Goal: Task Accomplishment & Management: Complete application form

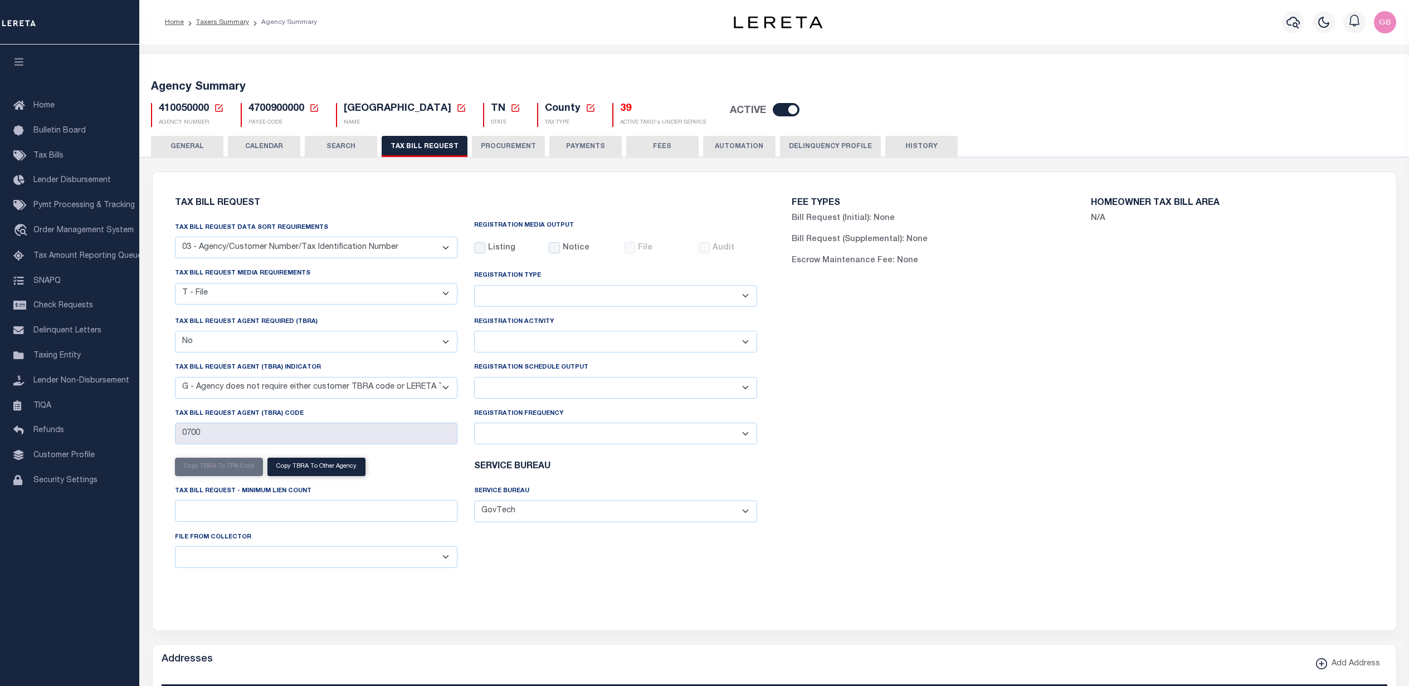
select select "27"
select select "22"
select select "false"
select select "15"
select select
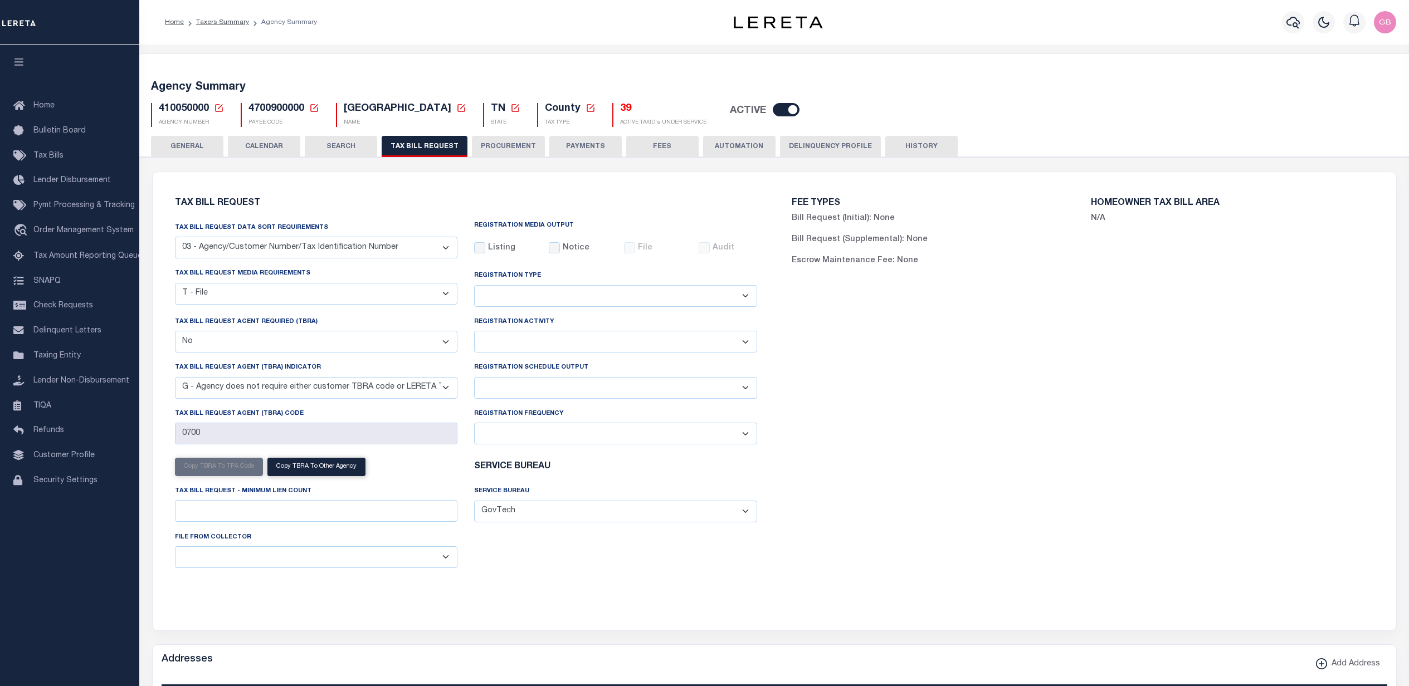
select select "1801743000"
click at [230, 23] on link "Taxers Summary" at bounding box center [222, 22] width 53 height 7
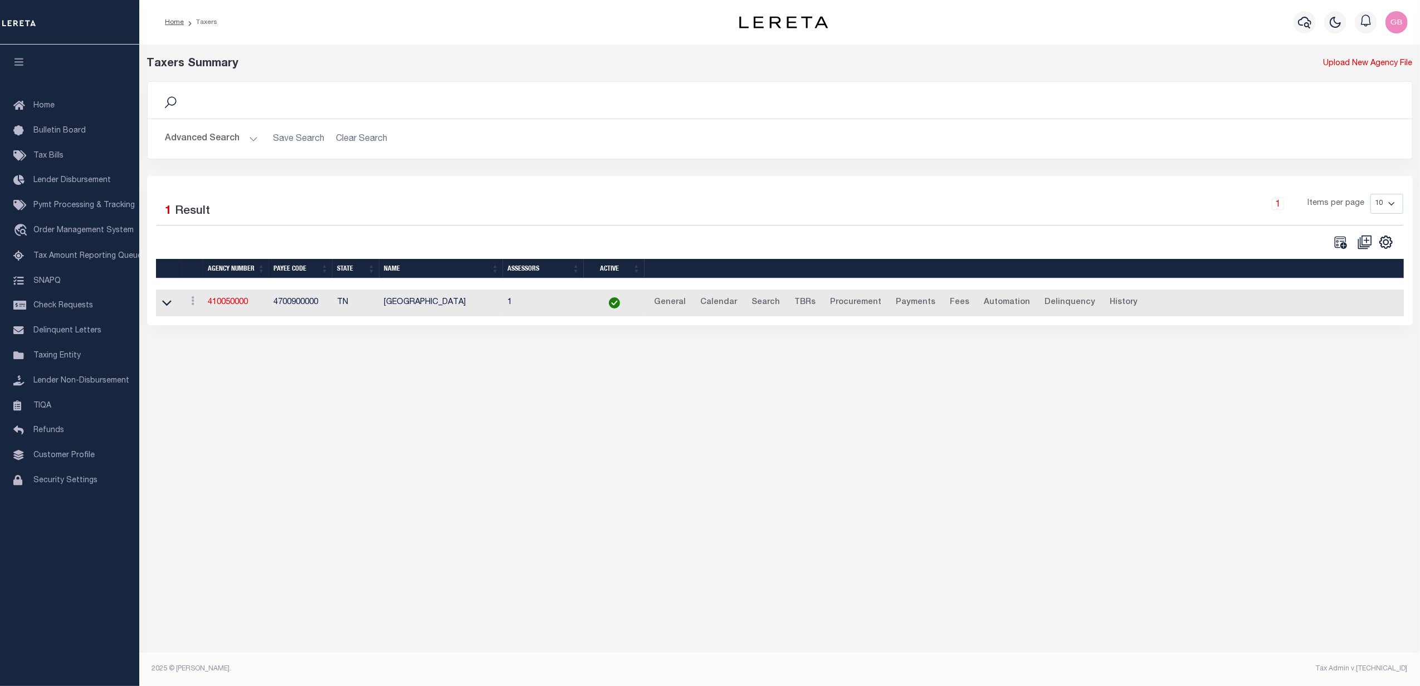
click at [221, 139] on button "Advanced Search" at bounding box center [211, 139] width 92 height 22
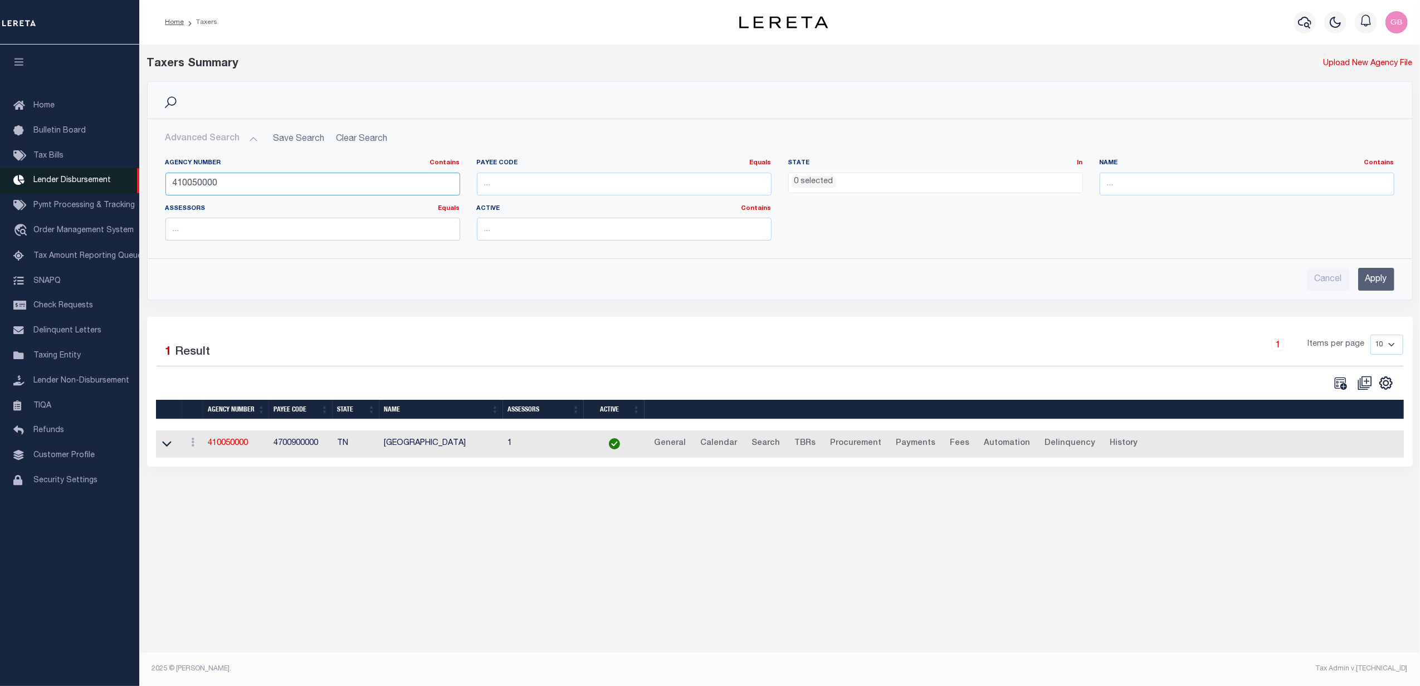
drag, startPoint x: 266, startPoint y: 179, endPoint x: 134, endPoint y: 179, distance: 131.5
click at [134, 179] on div "Home Taxers Profile" at bounding box center [710, 331] width 1420 height 662
click at [1127, 170] on div "Name Contains Contains Is" at bounding box center [1247, 177] width 295 height 37
drag, startPoint x: 1129, startPoint y: 177, endPoint x: 1110, endPoint y: 158, distance: 26.4
click at [1129, 177] on input "text" at bounding box center [1247, 184] width 295 height 23
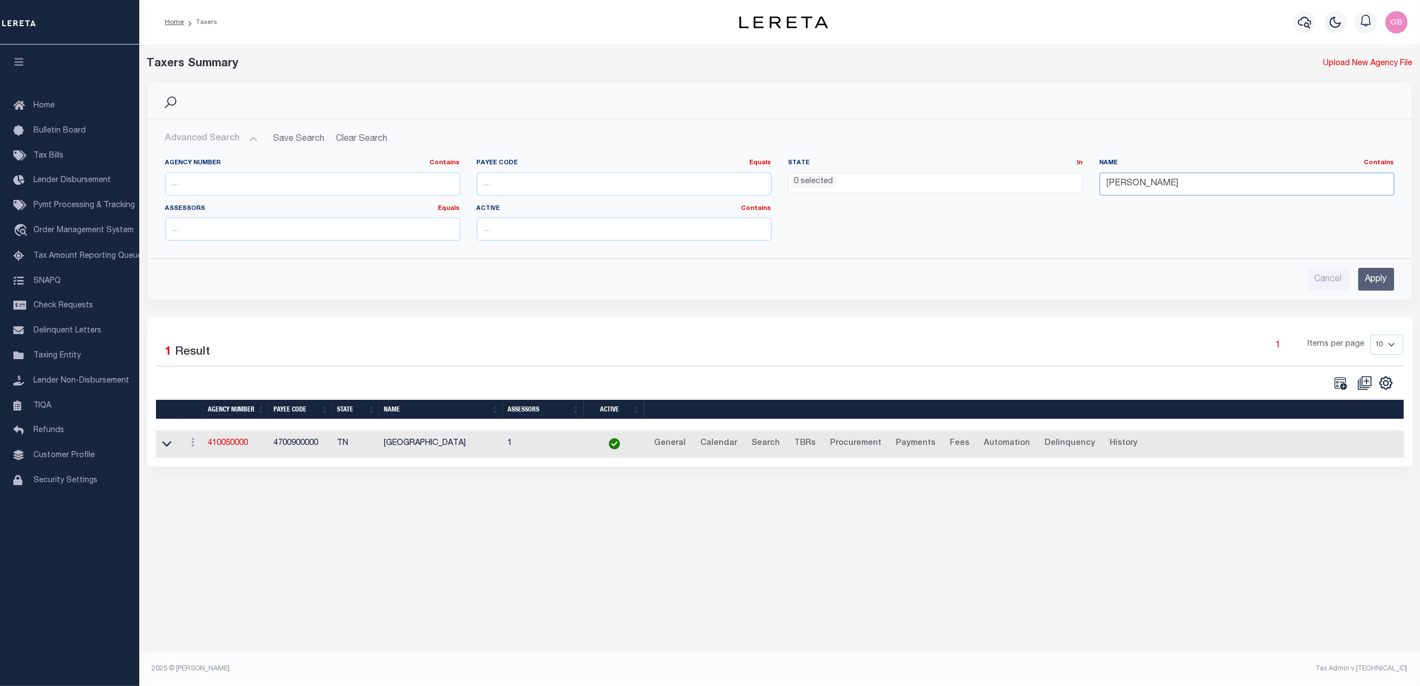
type input "musco"
click at [1389, 272] on input "Apply" at bounding box center [1376, 279] width 36 height 23
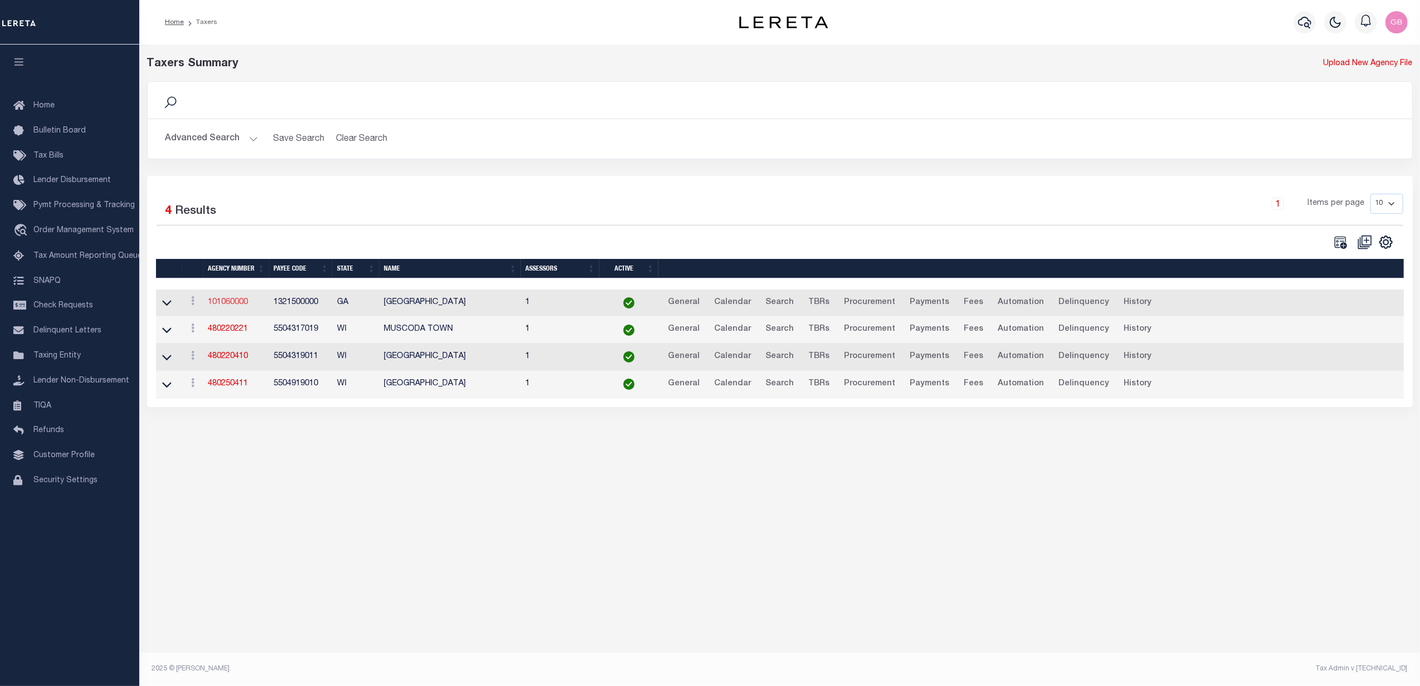
click at [230, 306] on link "101060000" at bounding box center [228, 303] width 40 height 8
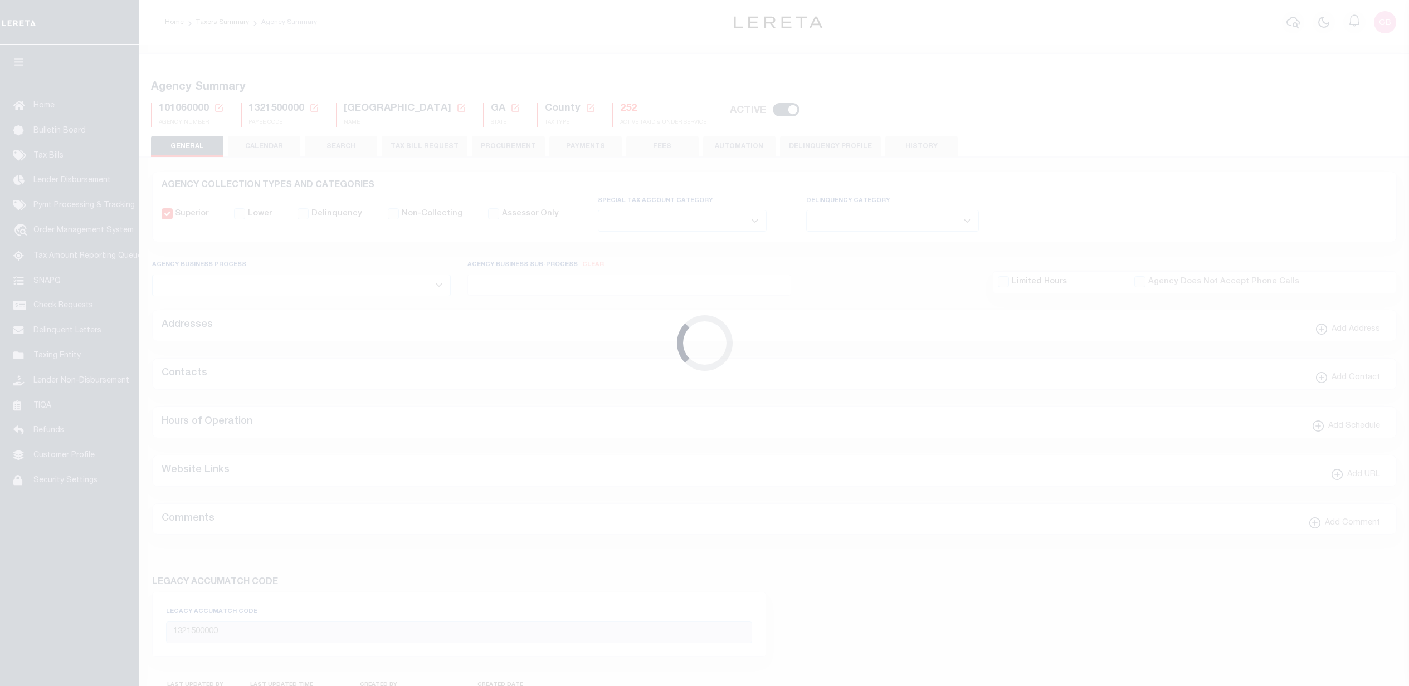
select select
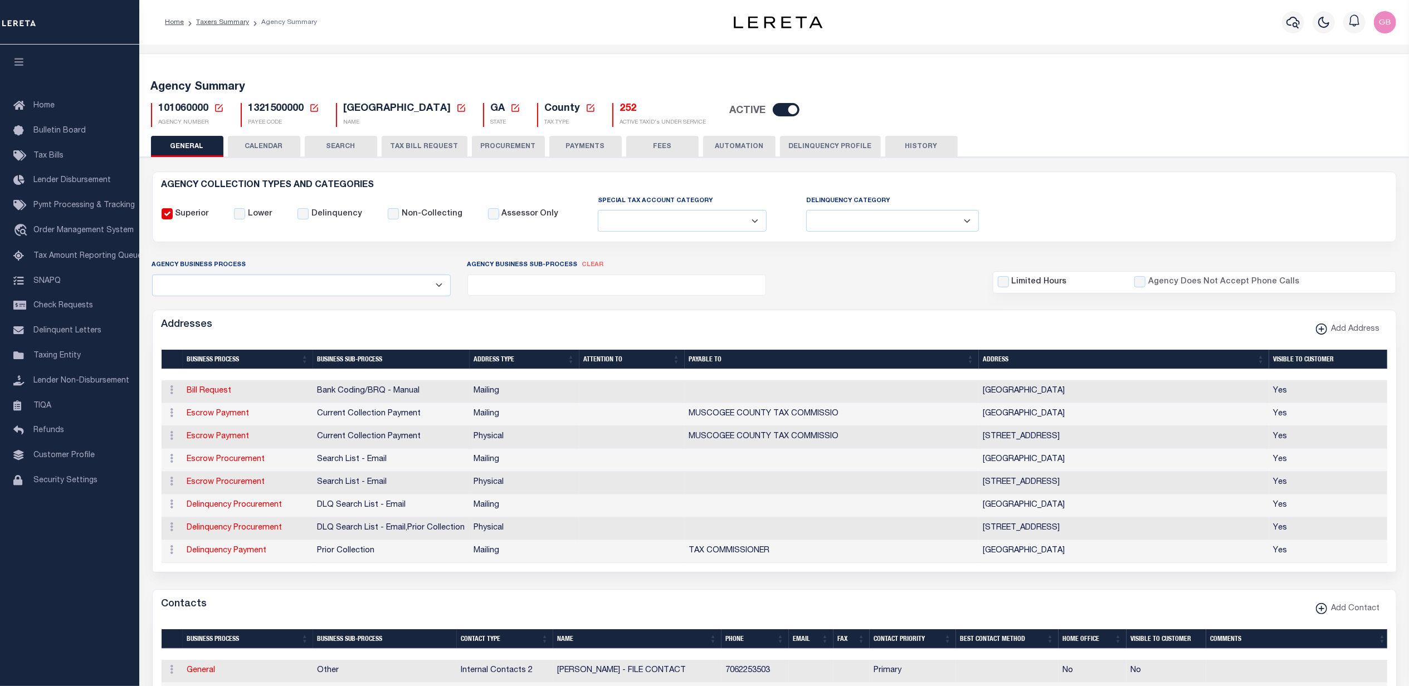
click at [264, 150] on button "CALENDAR" at bounding box center [264, 146] width 72 height 21
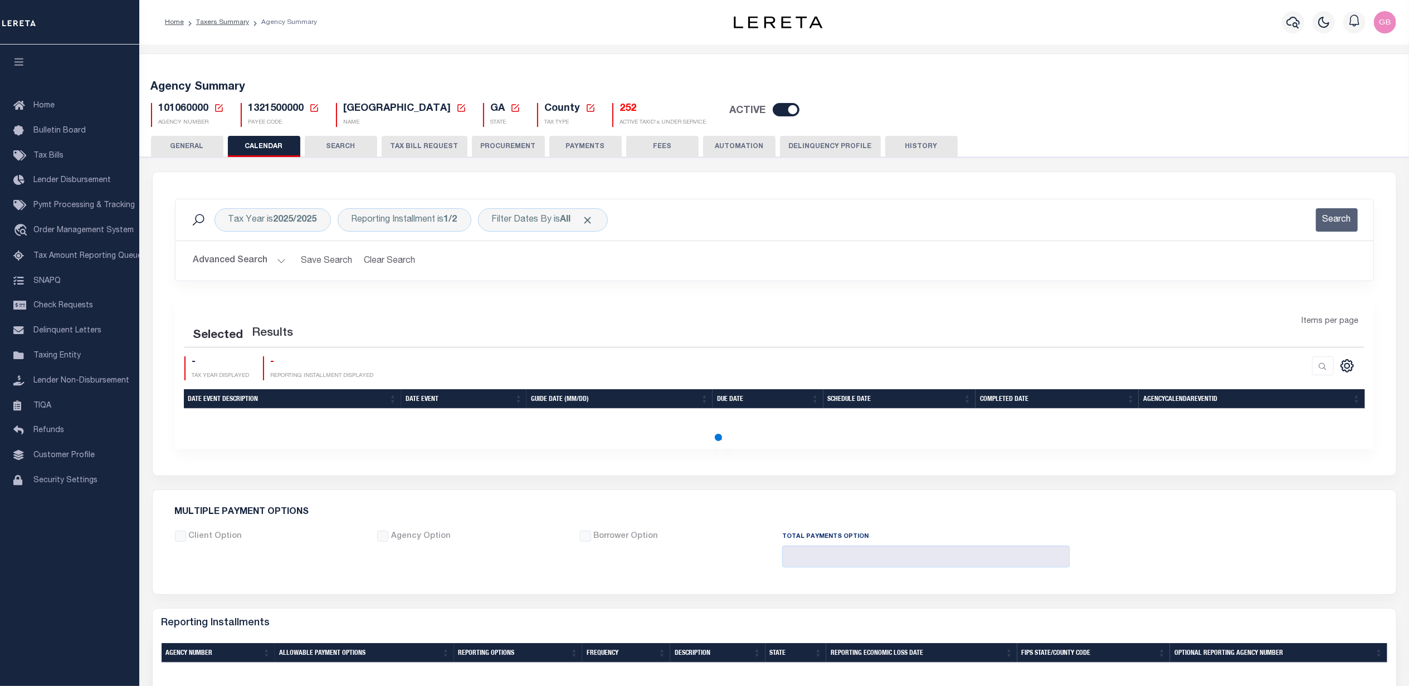
checkbox input "false"
type input "1"
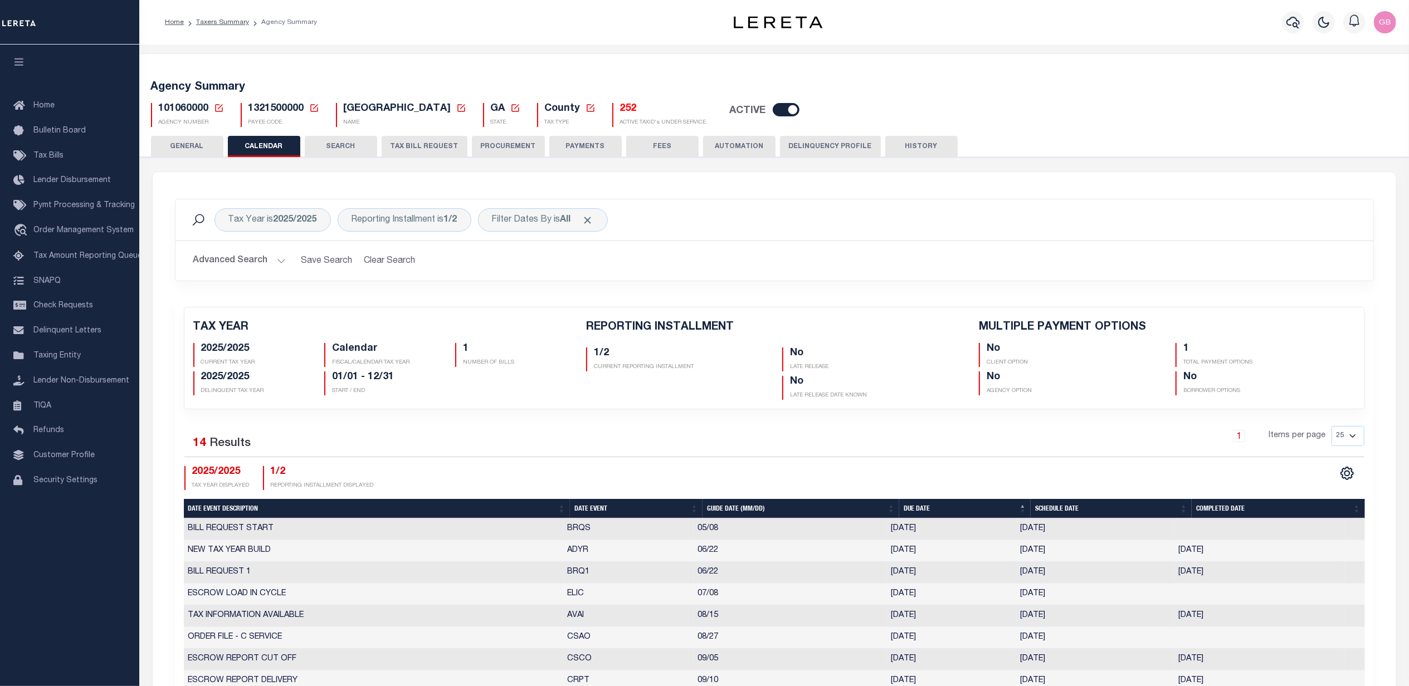
click at [346, 143] on button "SEARCH" at bounding box center [341, 146] width 72 height 21
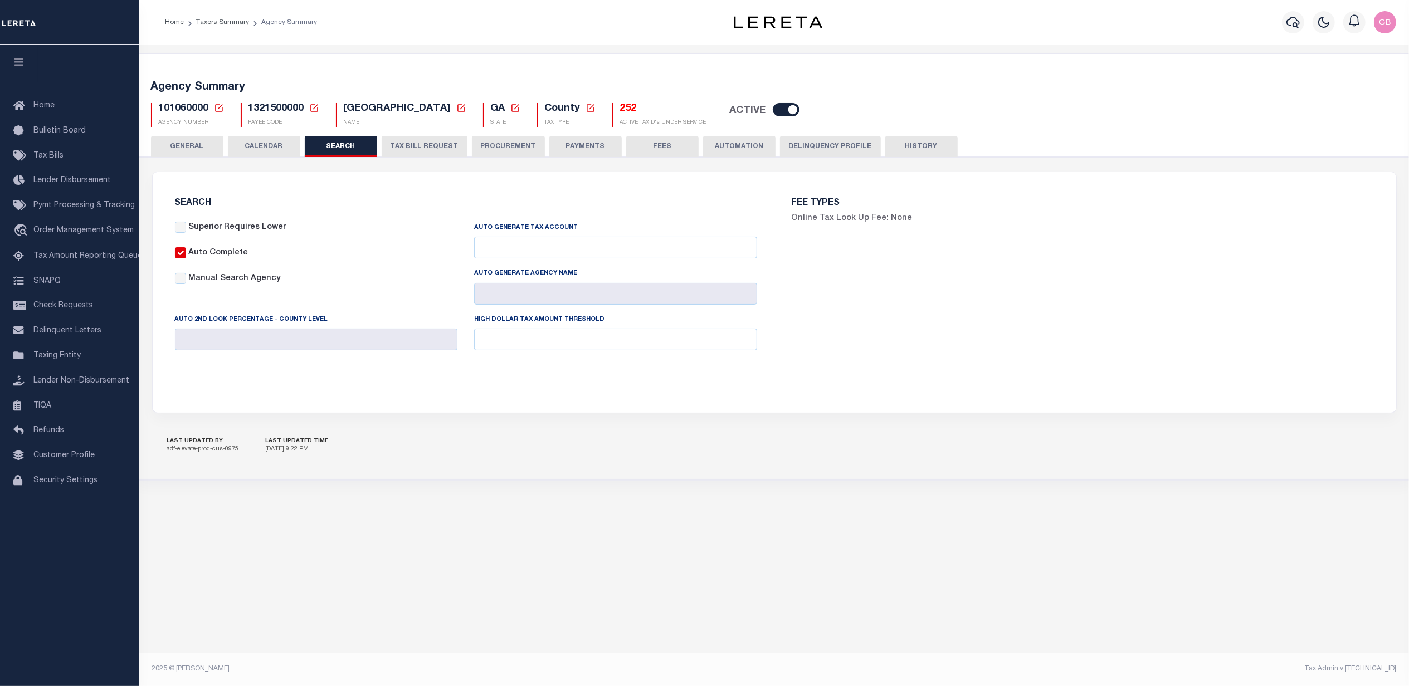
checkbox input "false"
type input "8000"
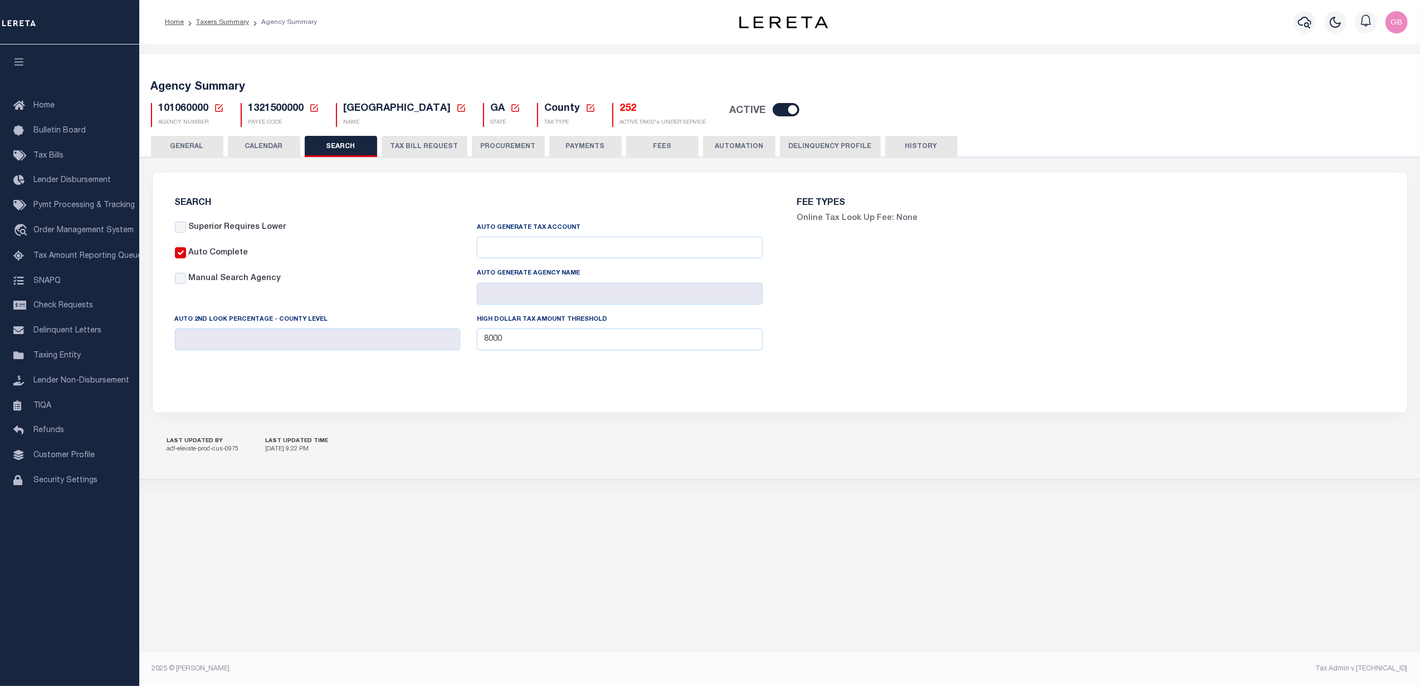
click at [446, 143] on button "TAX BILL REQUEST" at bounding box center [425, 146] width 86 height 21
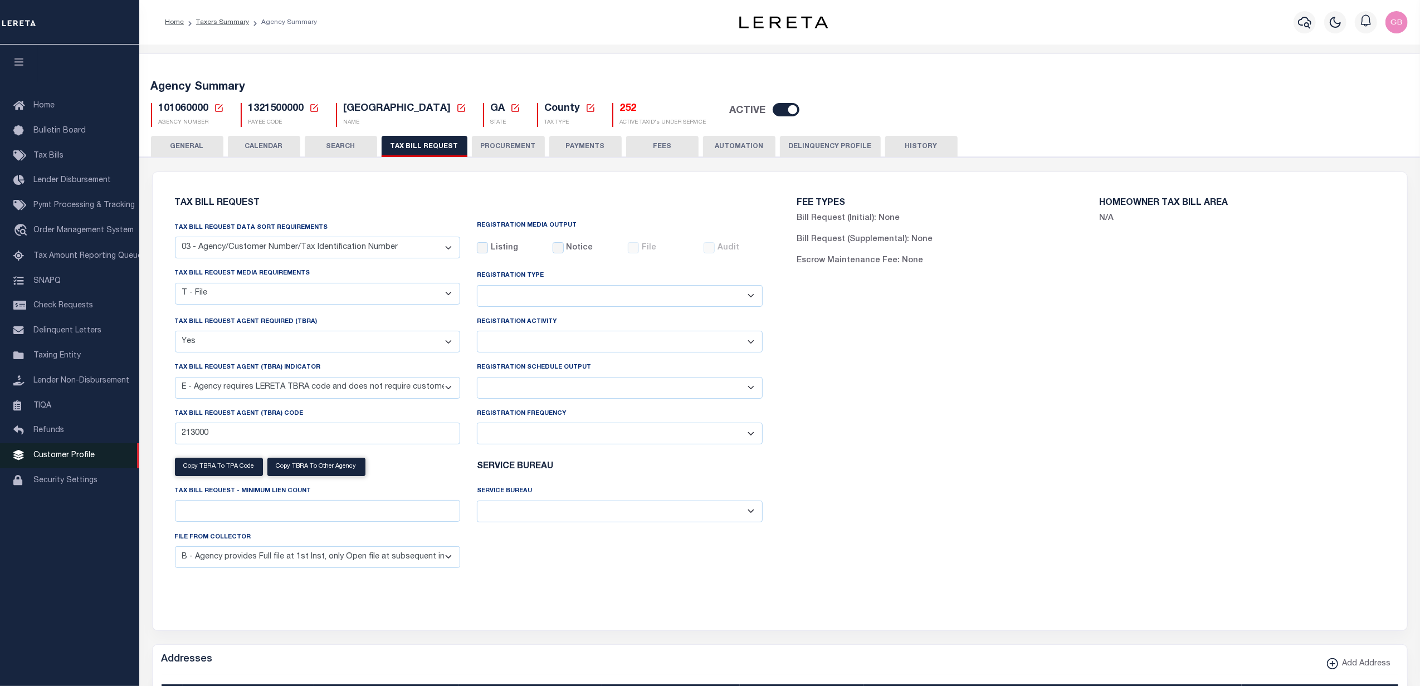
click at [497, 143] on button "PROCUREMENT" at bounding box center [508, 146] width 73 height 21
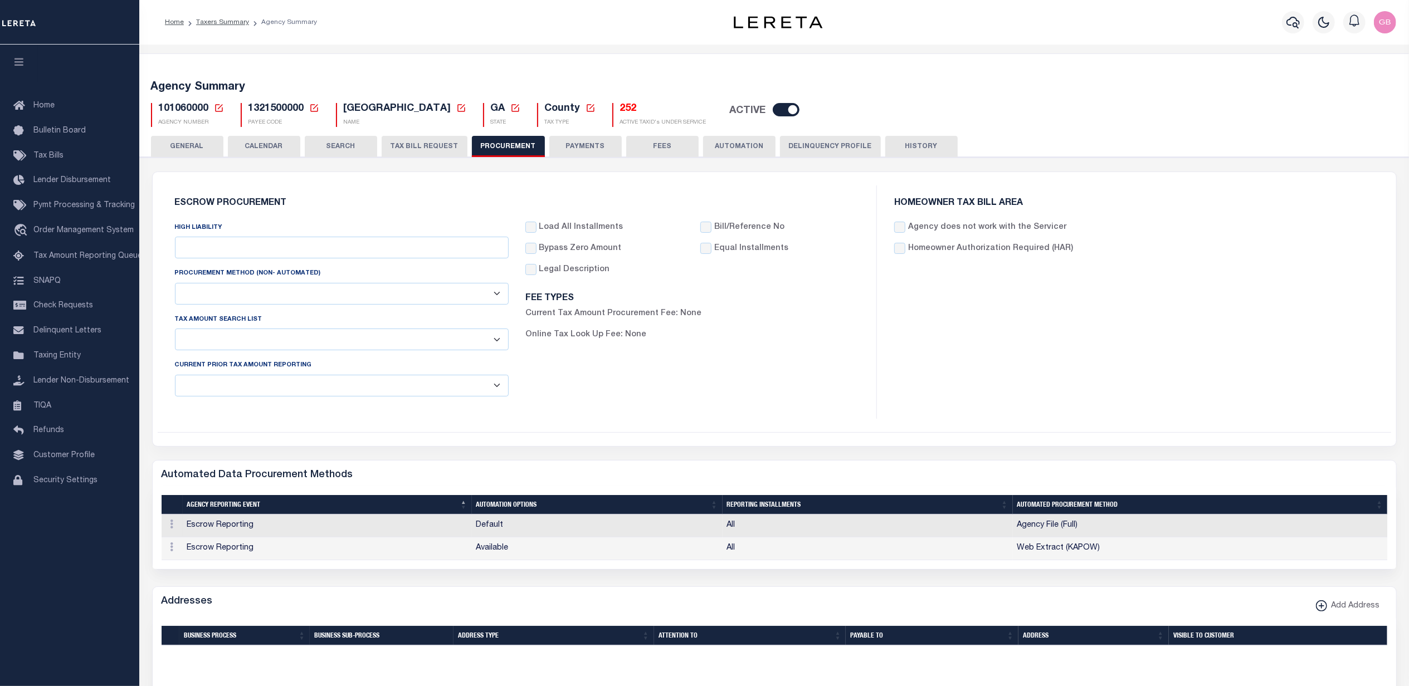
type input "$8,000"
select select "1"
select select "4"
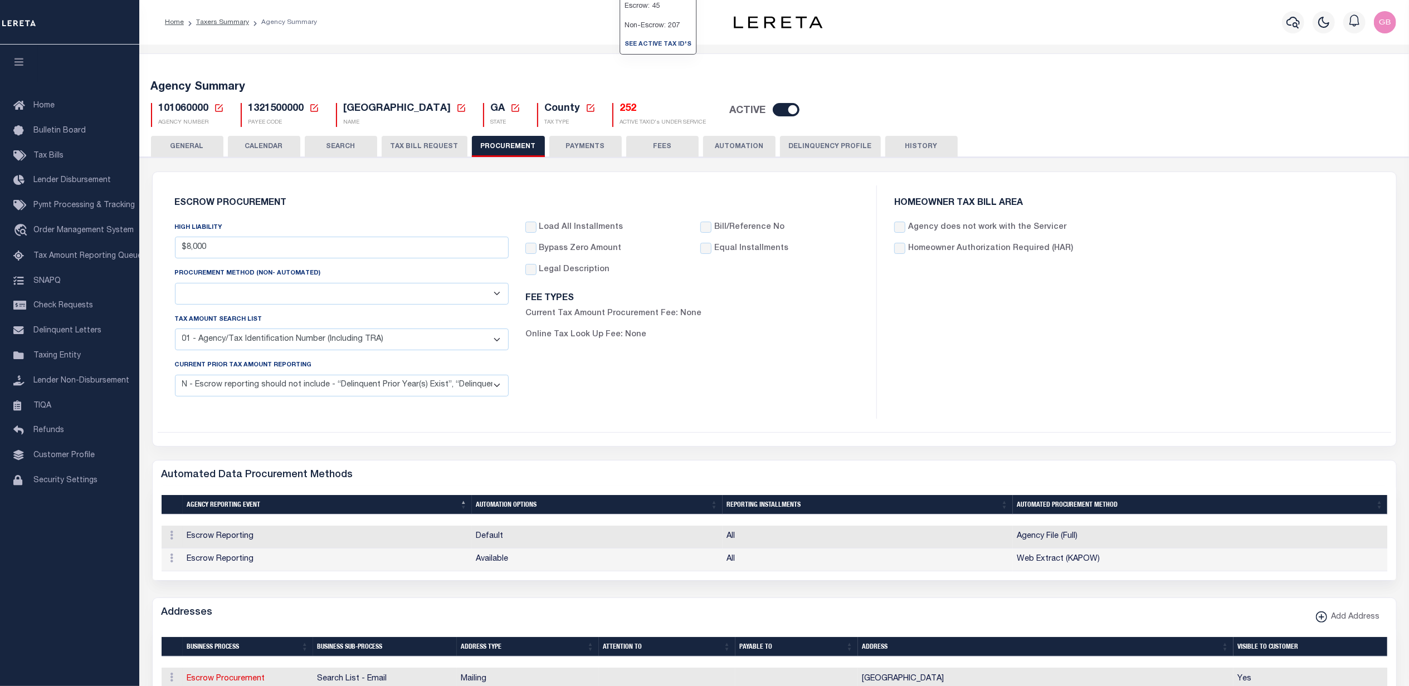
drag, startPoint x: 627, startPoint y: 111, endPoint x: 616, endPoint y: 107, distance: 12.0
click at [620, 107] on h5 "252" at bounding box center [663, 109] width 86 height 12
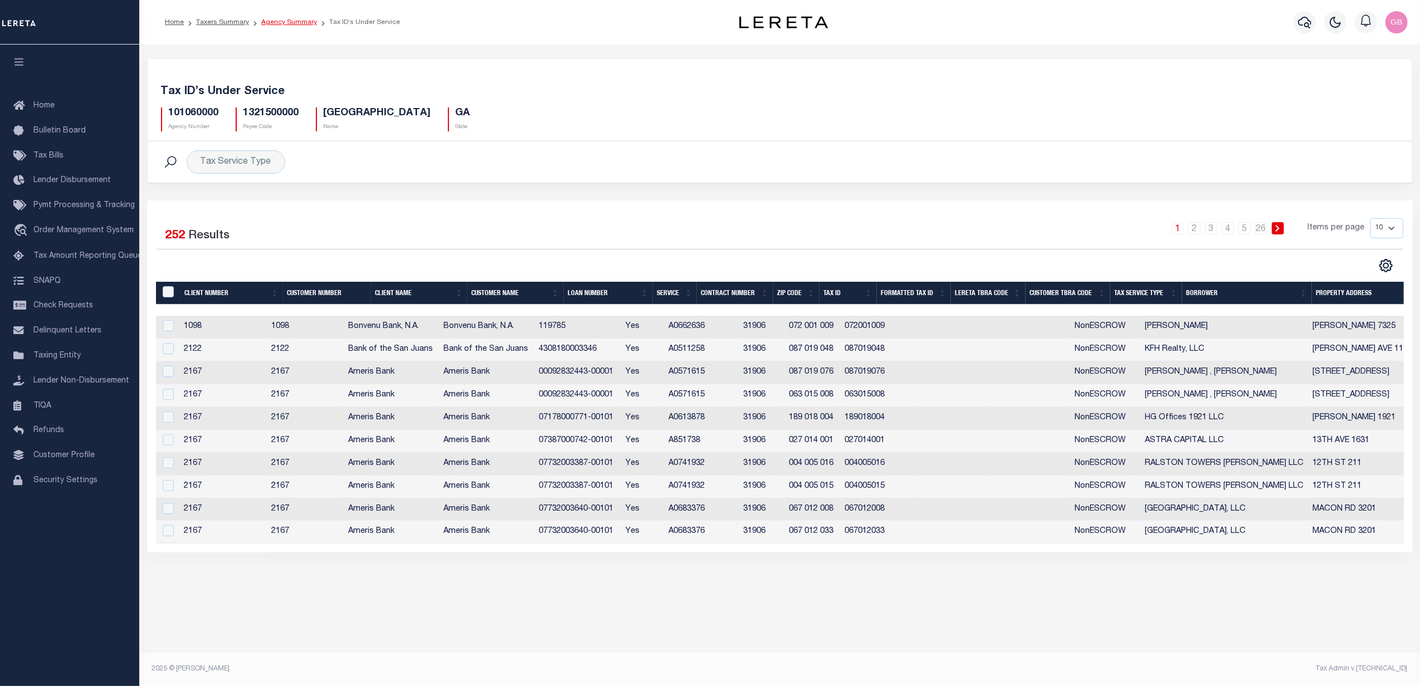
click at [292, 19] on link "Agency Summary" at bounding box center [289, 22] width 56 height 7
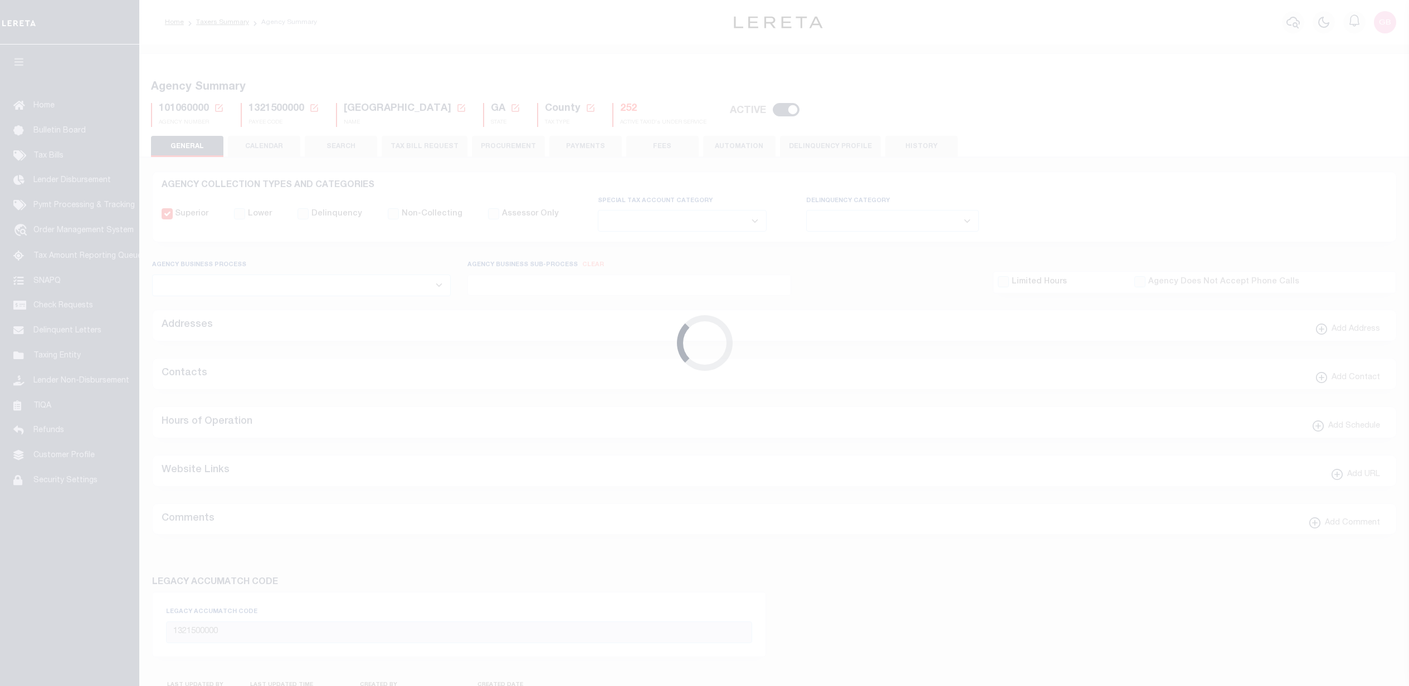
select select
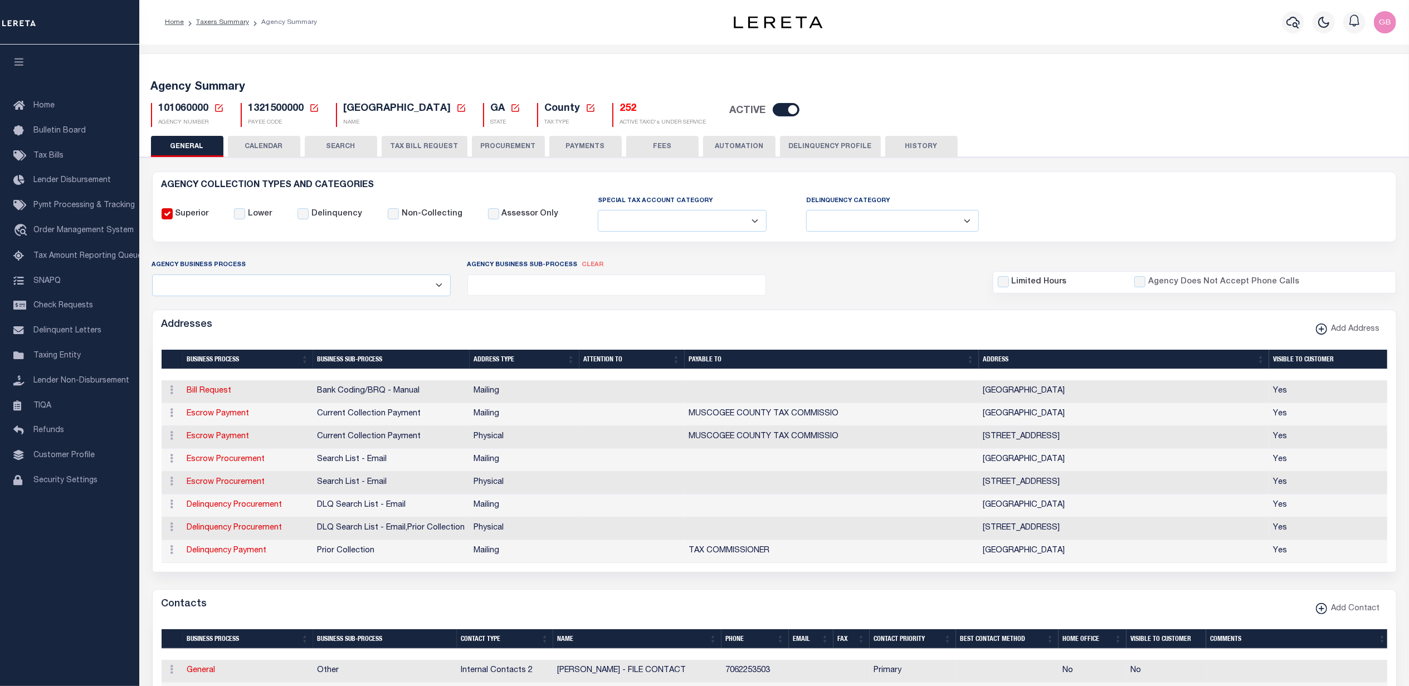
click at [486, 149] on button "PROCUREMENT" at bounding box center [508, 146] width 73 height 21
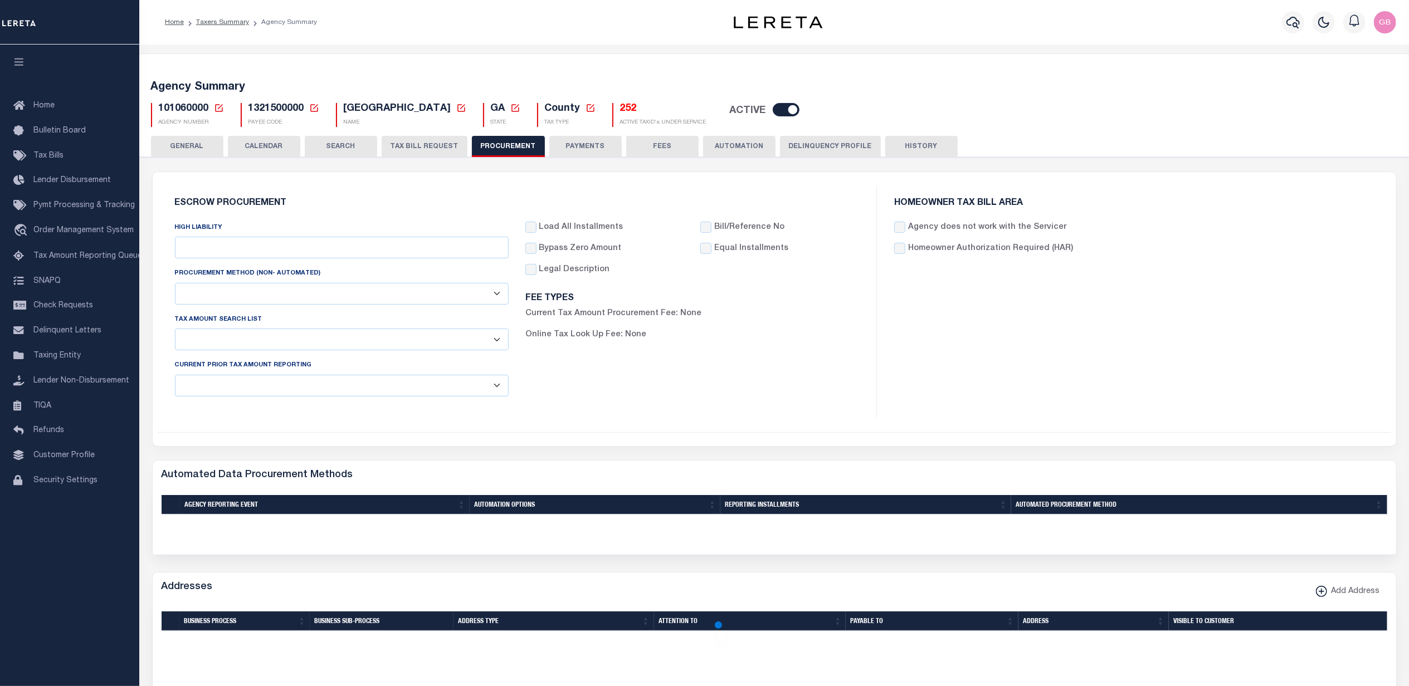
type input "$8,000"
select select "1"
select select "4"
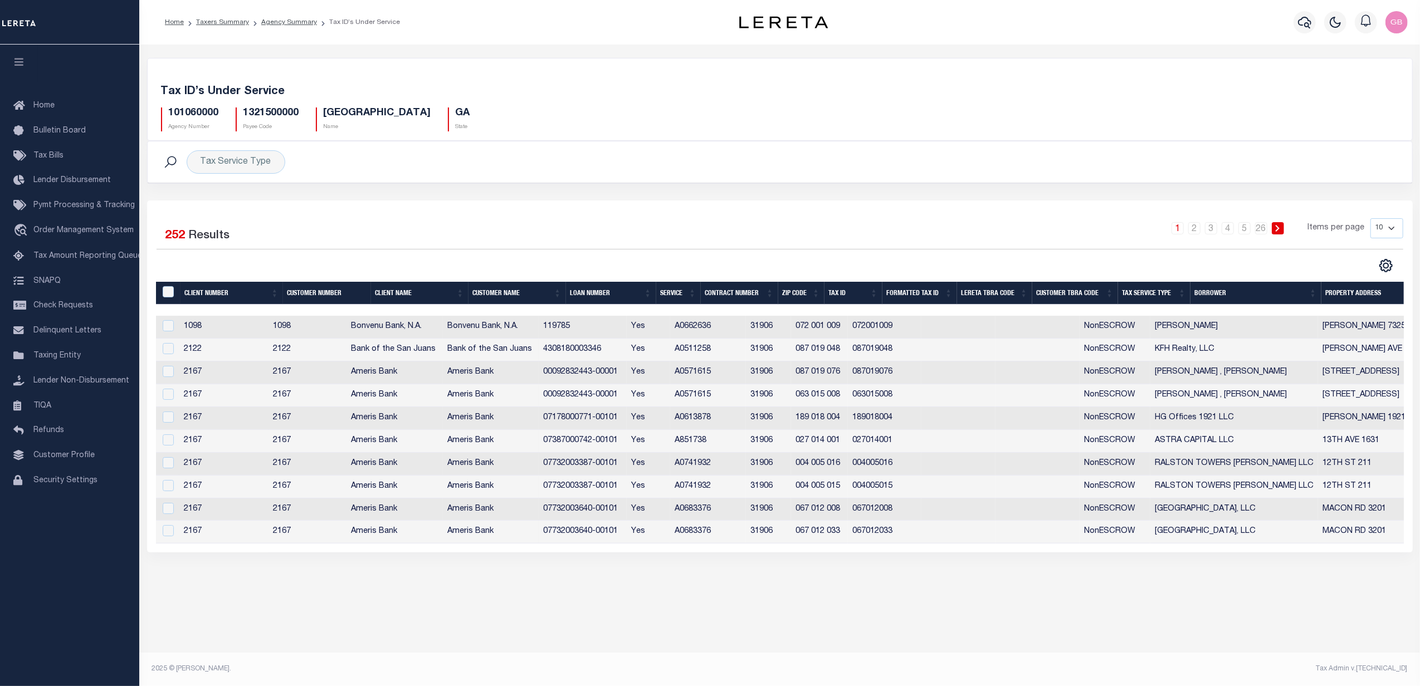
drag, startPoint x: 1389, startPoint y: 230, endPoint x: 1389, endPoint y: 240, distance: 9.5
click at [1389, 230] on select "10 25 50 100" at bounding box center [1386, 228] width 33 height 20
select select "100"
click at [1370, 219] on select "10 25 50 100" at bounding box center [1386, 228] width 33 height 20
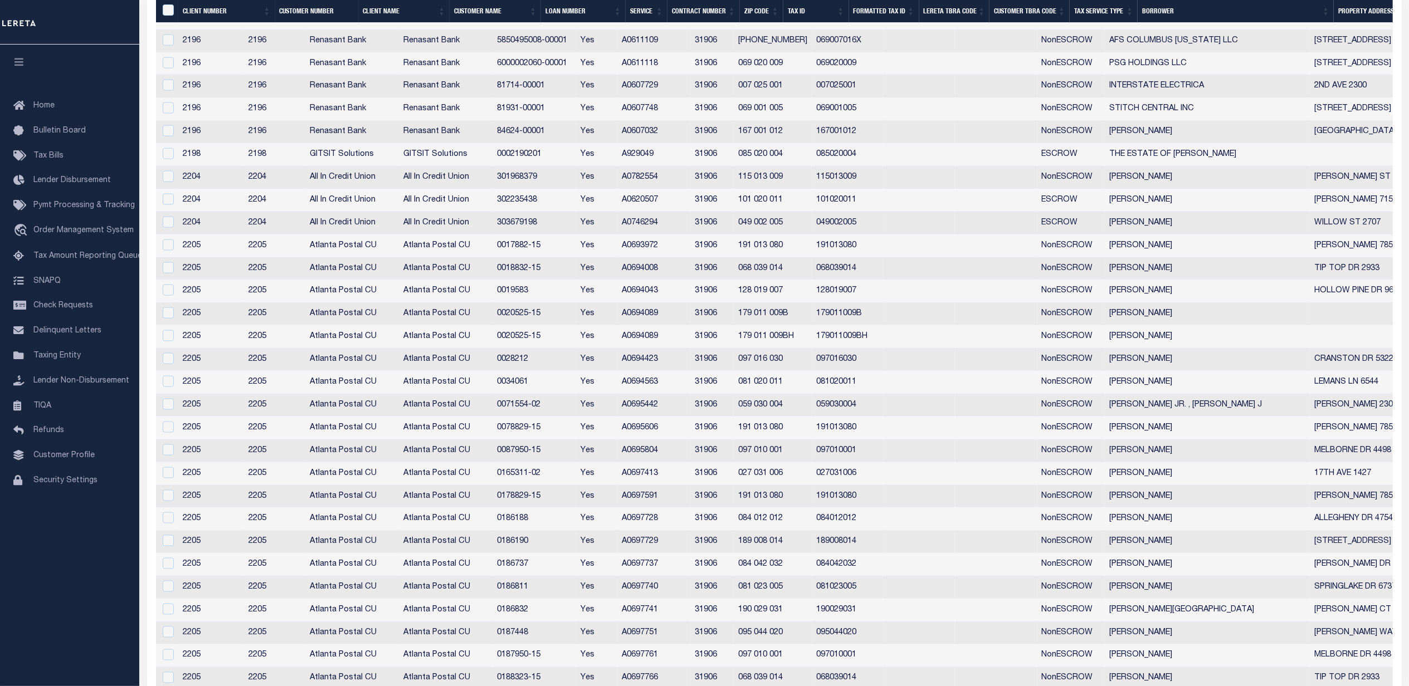
scroll to position [1485, 0]
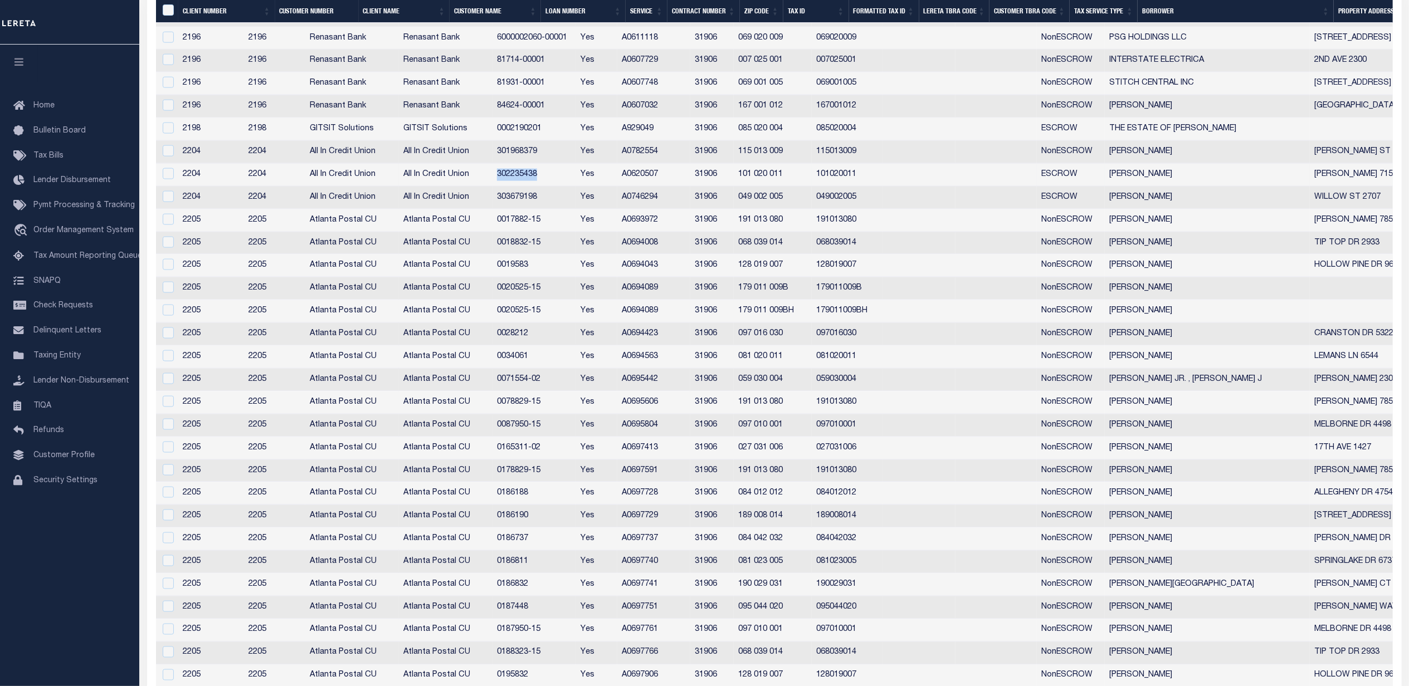
drag, startPoint x: 539, startPoint y: 188, endPoint x: 589, endPoint y: 186, distance: 50.2
click at [589, 186] on tr "2204 2204 All In Credit Union All In Credit Union 302235438 Yes A0620507 31906 …" at bounding box center [818, 175] width 1324 height 23
copy tr "302235438"
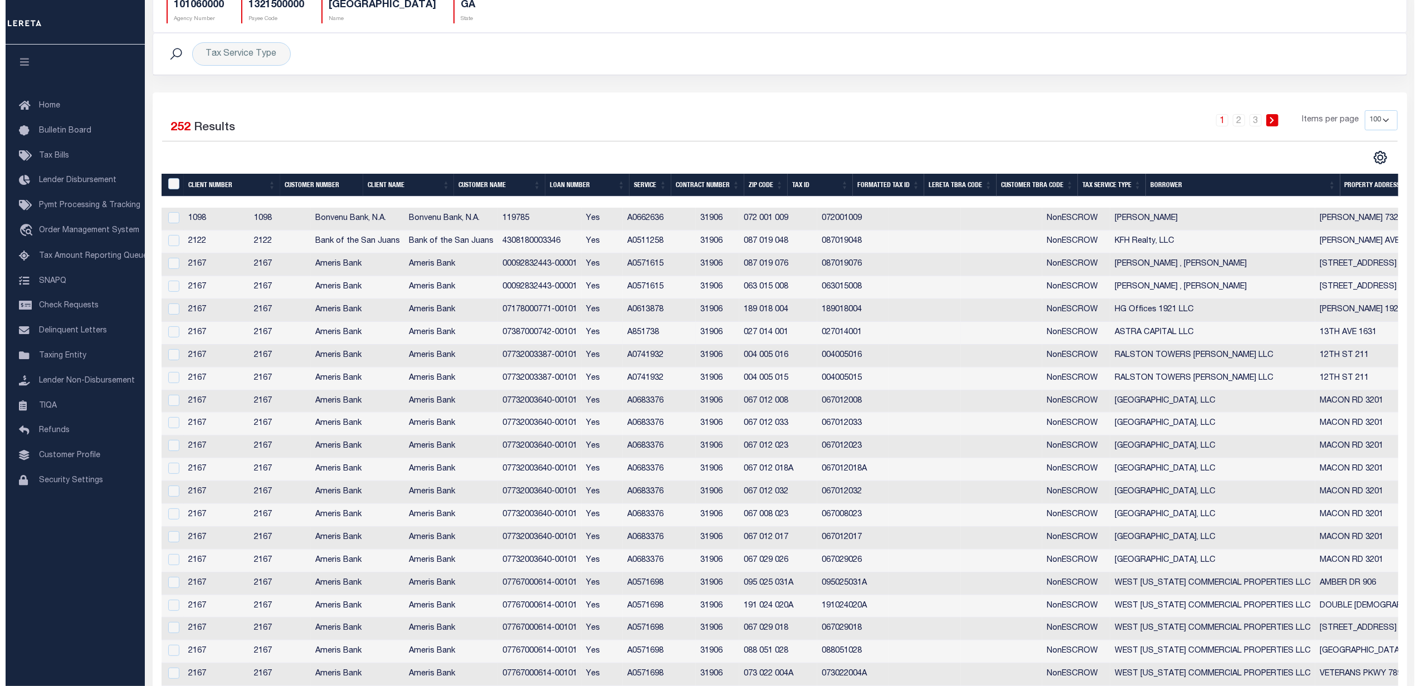
scroll to position [0, 0]
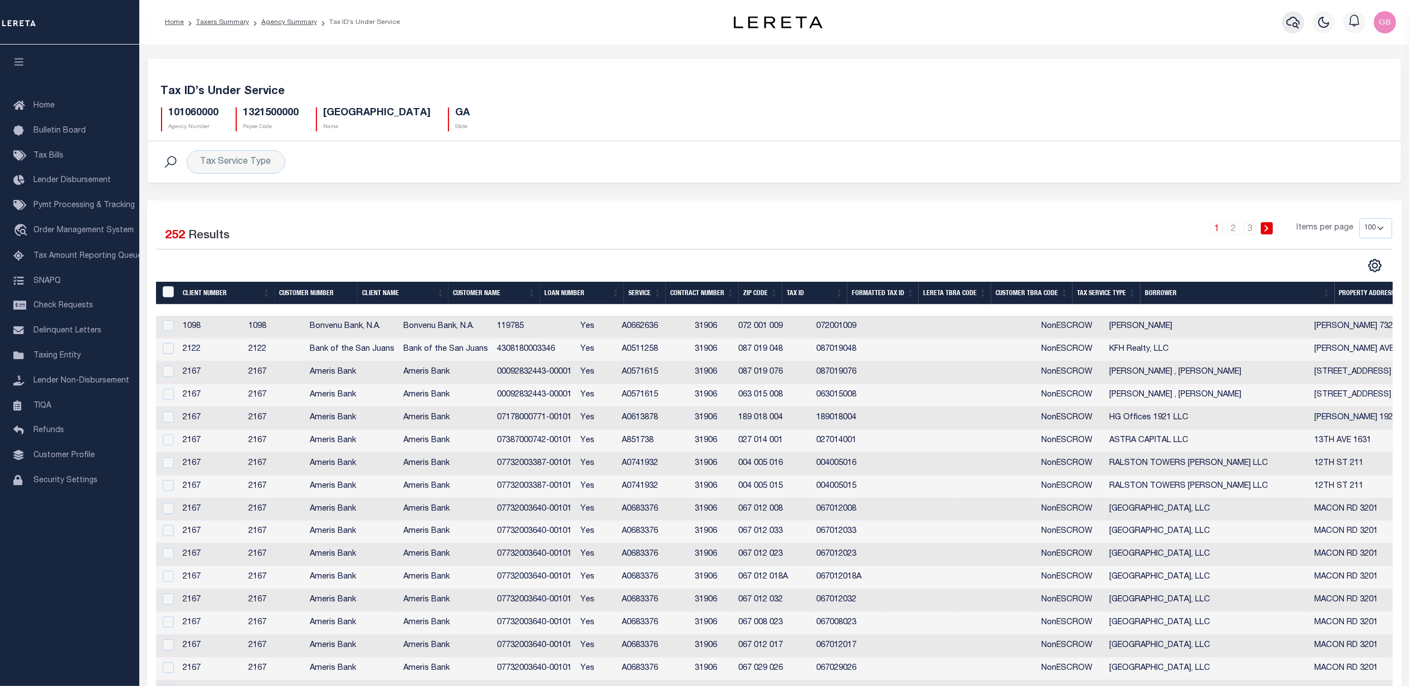
click at [1291, 21] on icon "button" at bounding box center [1292, 22] width 13 height 13
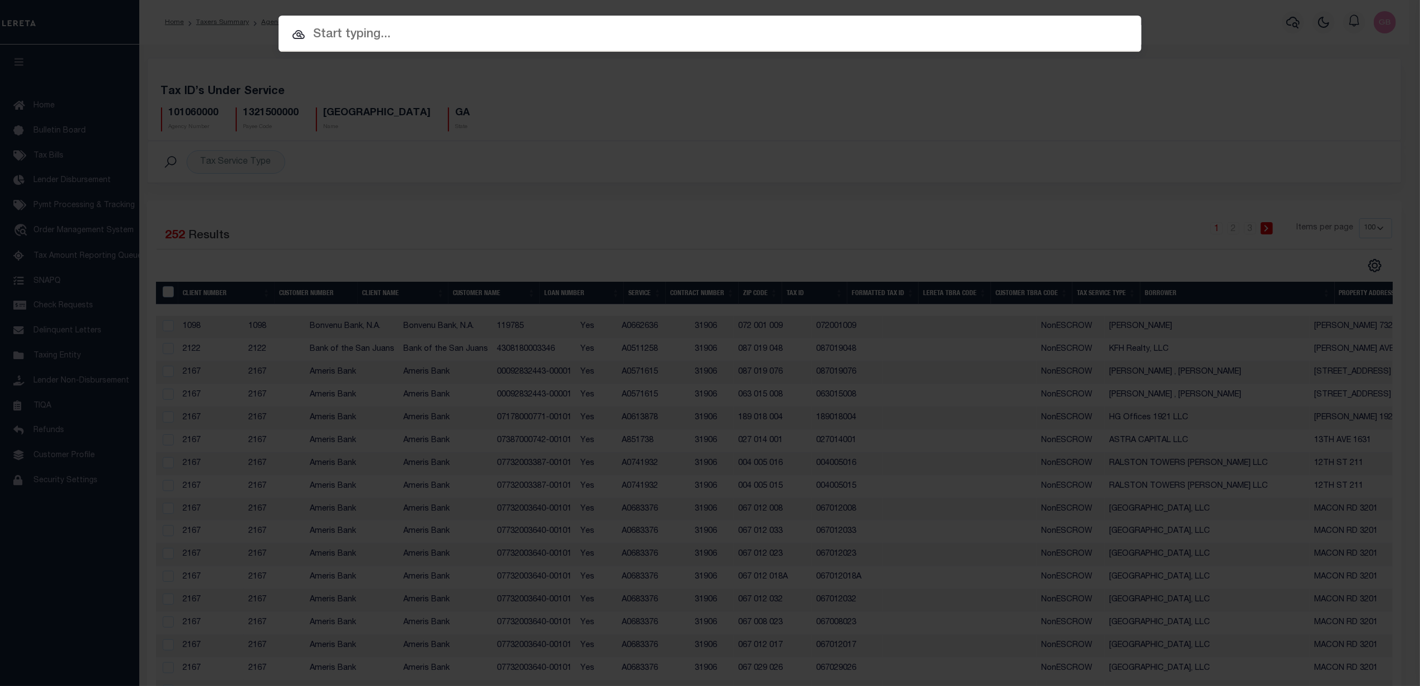
paste input "302235438"
type input "302235438"
click at [925, 35] on input "302235438" at bounding box center [710, 34] width 863 height 19
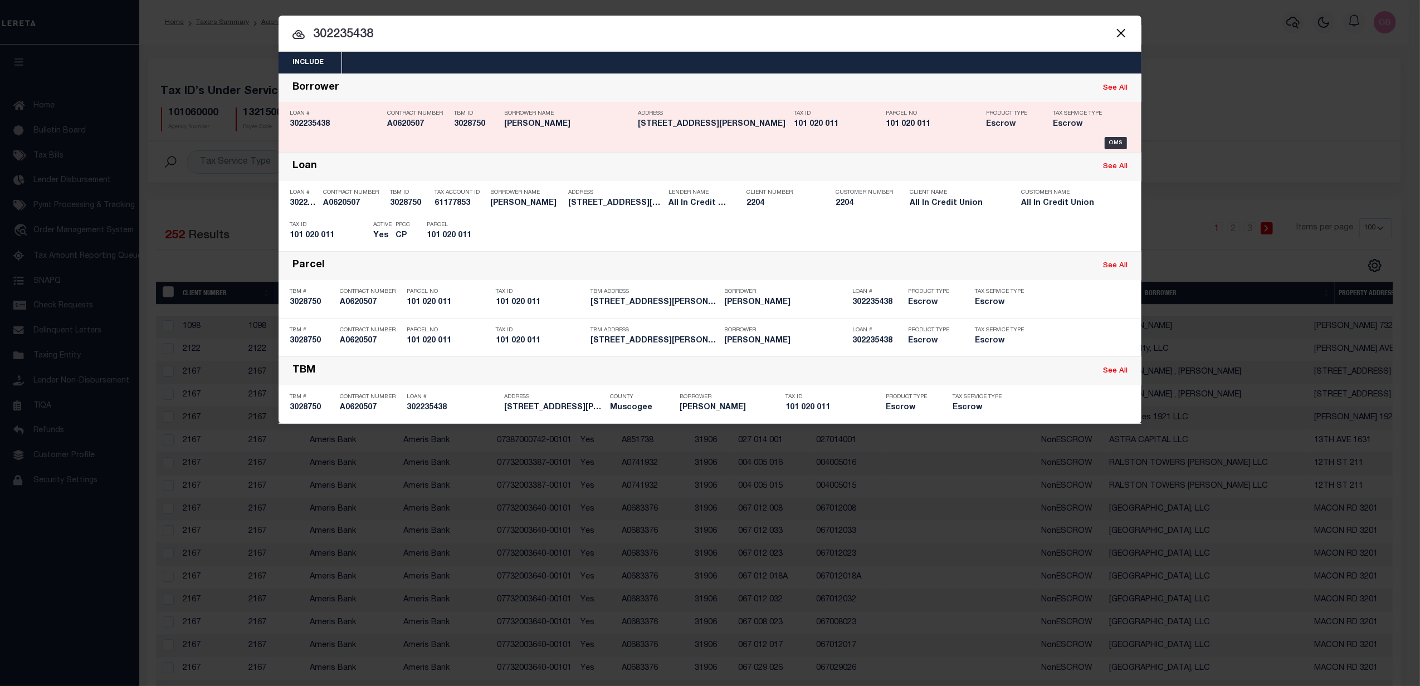
click at [1115, 136] on div "Tax Service Type Escrow" at bounding box center [1080, 121] width 72 height 32
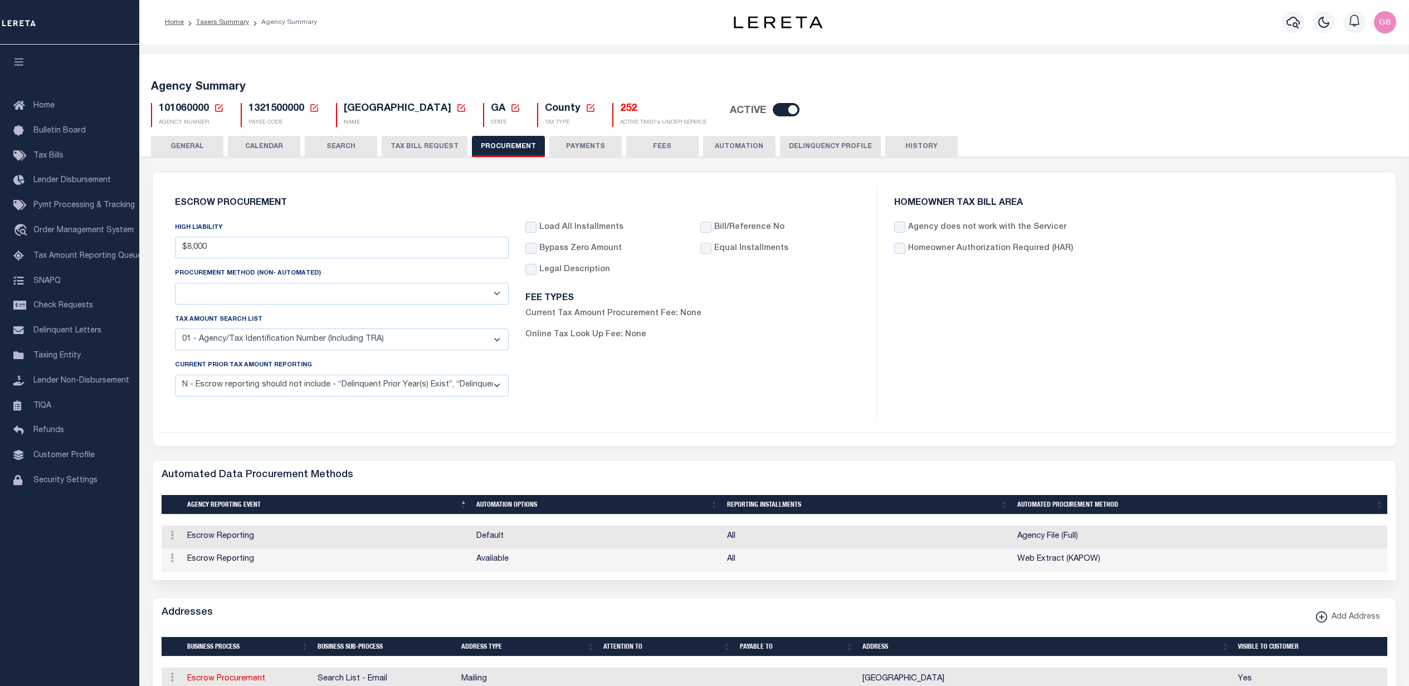
select select "1"
select select "4"
click at [217, 109] on icon at bounding box center [219, 108] width 10 height 10
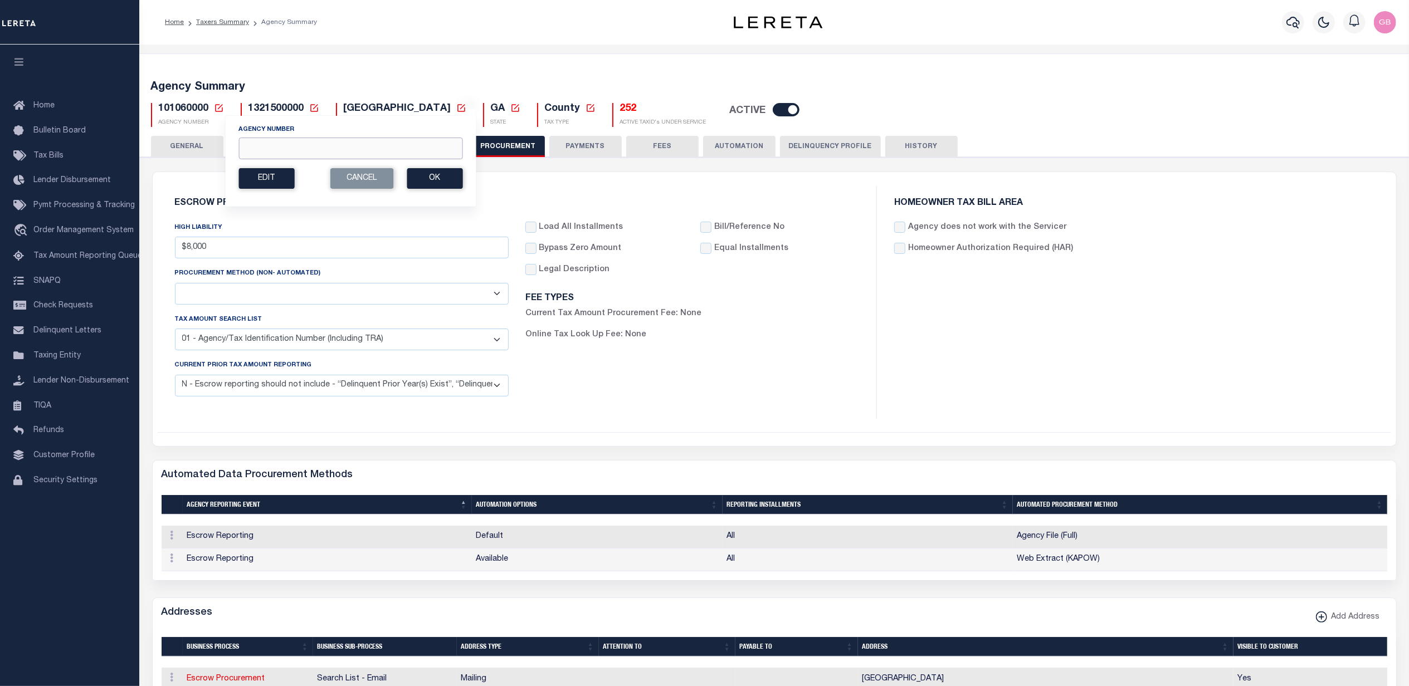
drag, startPoint x: 266, startPoint y: 150, endPoint x: 302, endPoint y: 149, distance: 35.7
click at [266, 150] on input "Agency Number" at bounding box center [350, 149] width 224 height 22
type input "420840000"
click at [444, 179] on button "Ok" at bounding box center [435, 178] width 56 height 21
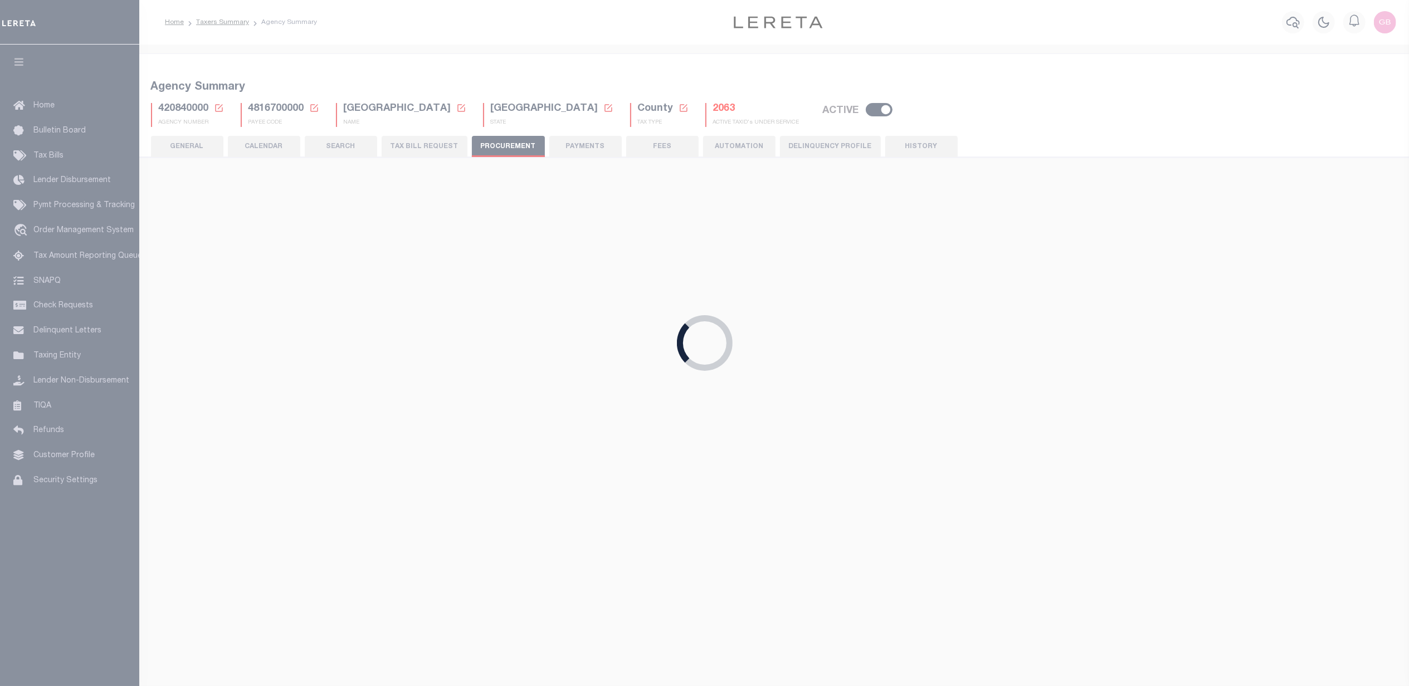
click at [416, 148] on button "TAX BILL REQUEST" at bounding box center [425, 146] width 86 height 21
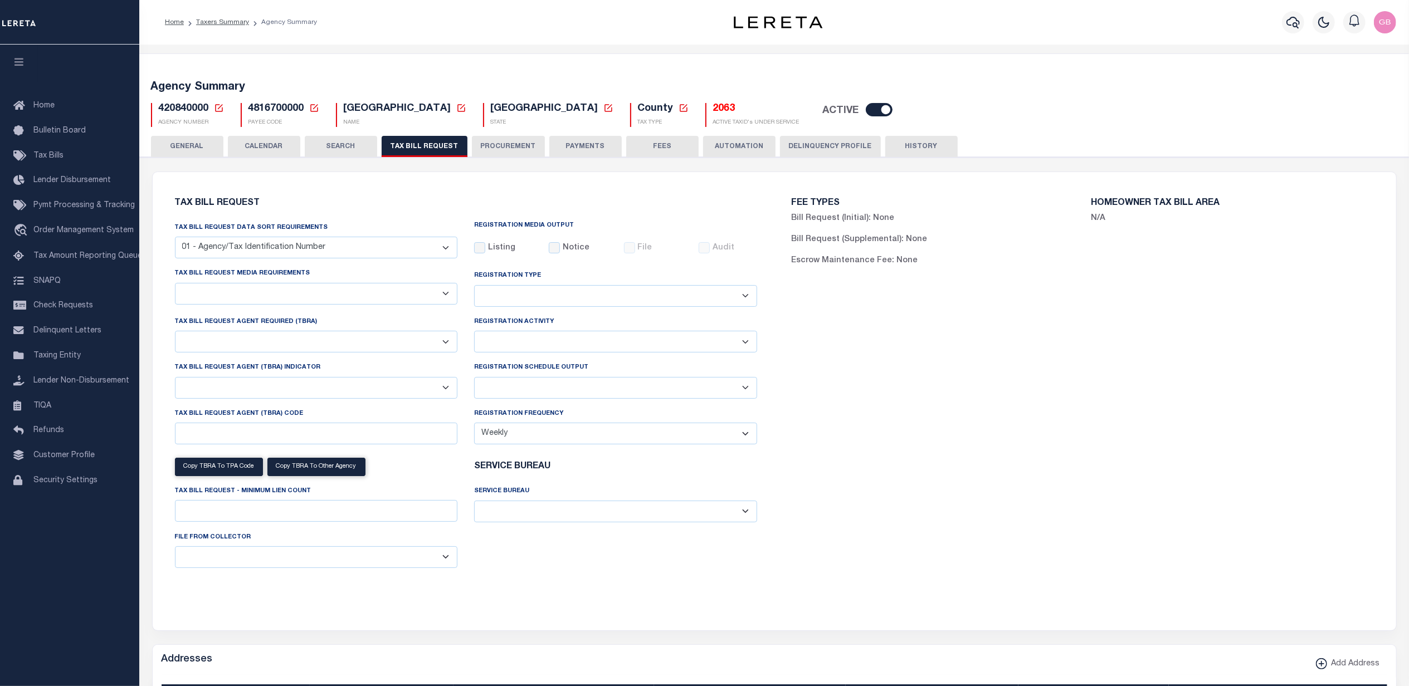
select select "28"
checkbox input "false"
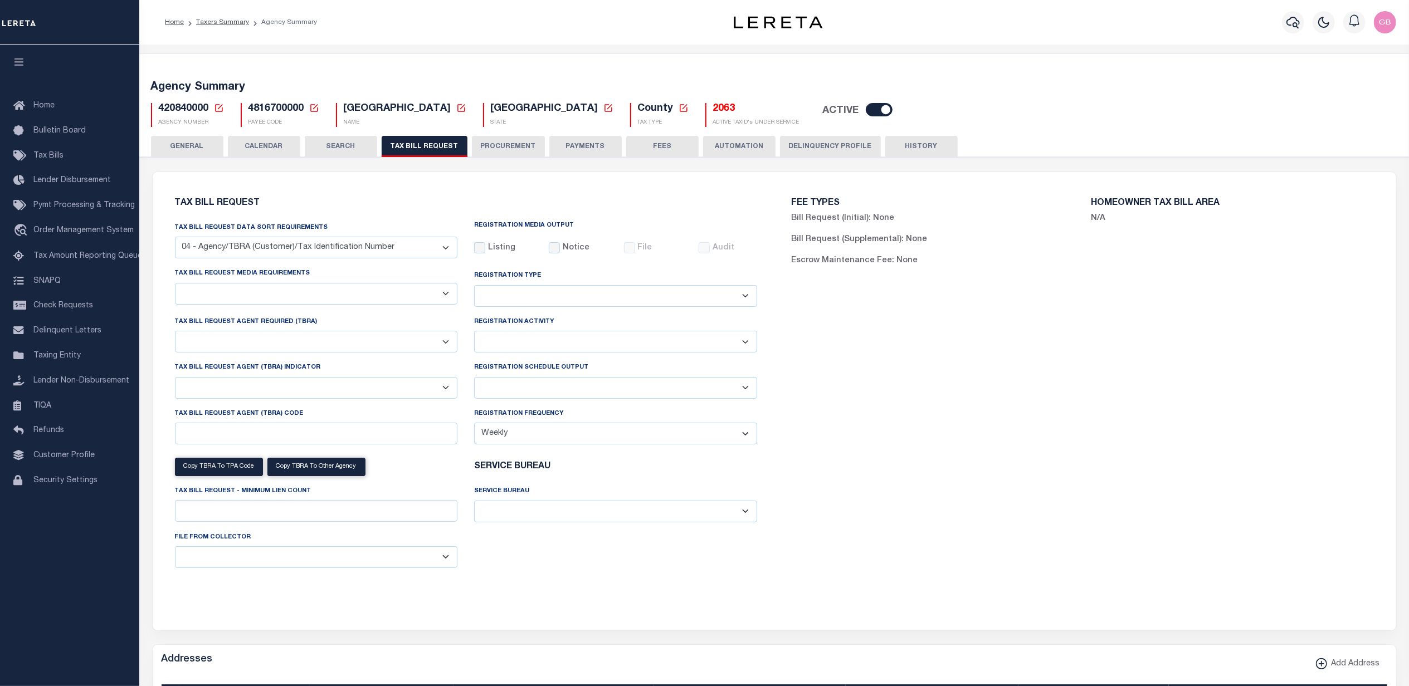
select select "22"
select select "true"
select select "14"
select select
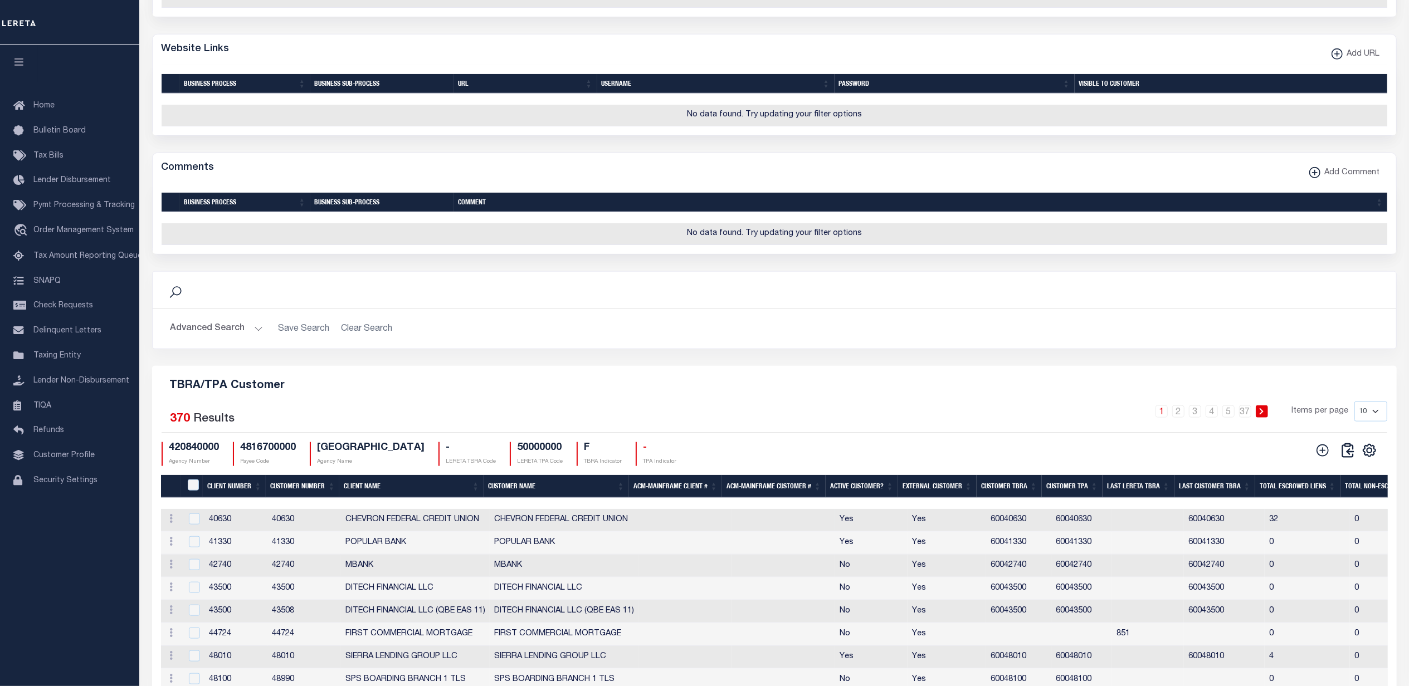
scroll to position [1204, 0]
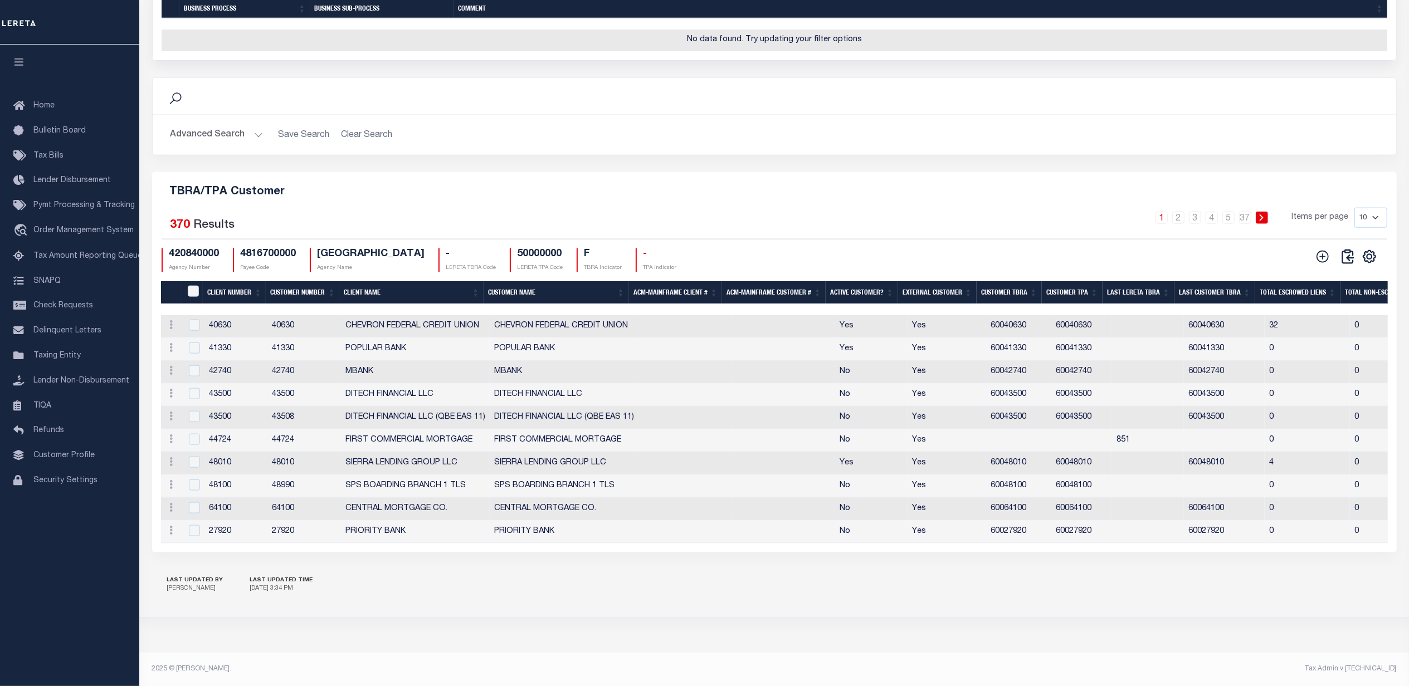
click at [940, 295] on th "External Customer" at bounding box center [937, 292] width 79 height 23
